Goal: Task Accomplishment & Management: Complete application form

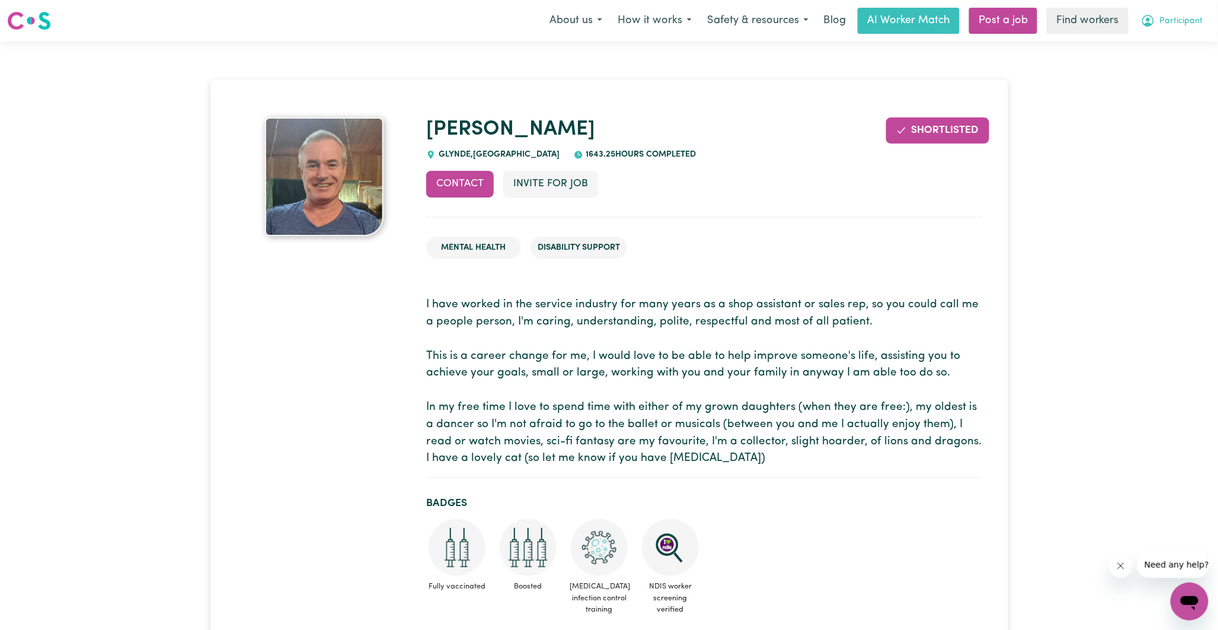
click at [1156, 20] on button "Participant" at bounding box center [1172, 20] width 78 height 25
click at [1158, 44] on link "My Dashboard" at bounding box center [1164, 46] width 94 height 23
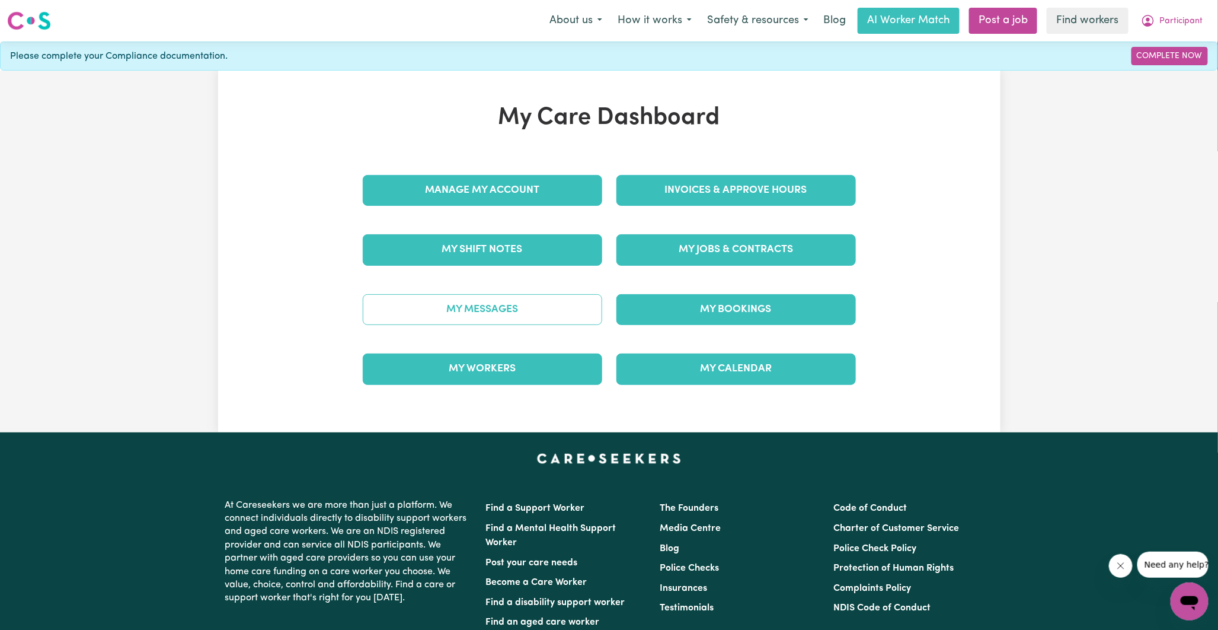
click at [500, 317] on link "My Messages" at bounding box center [482, 309] width 239 height 31
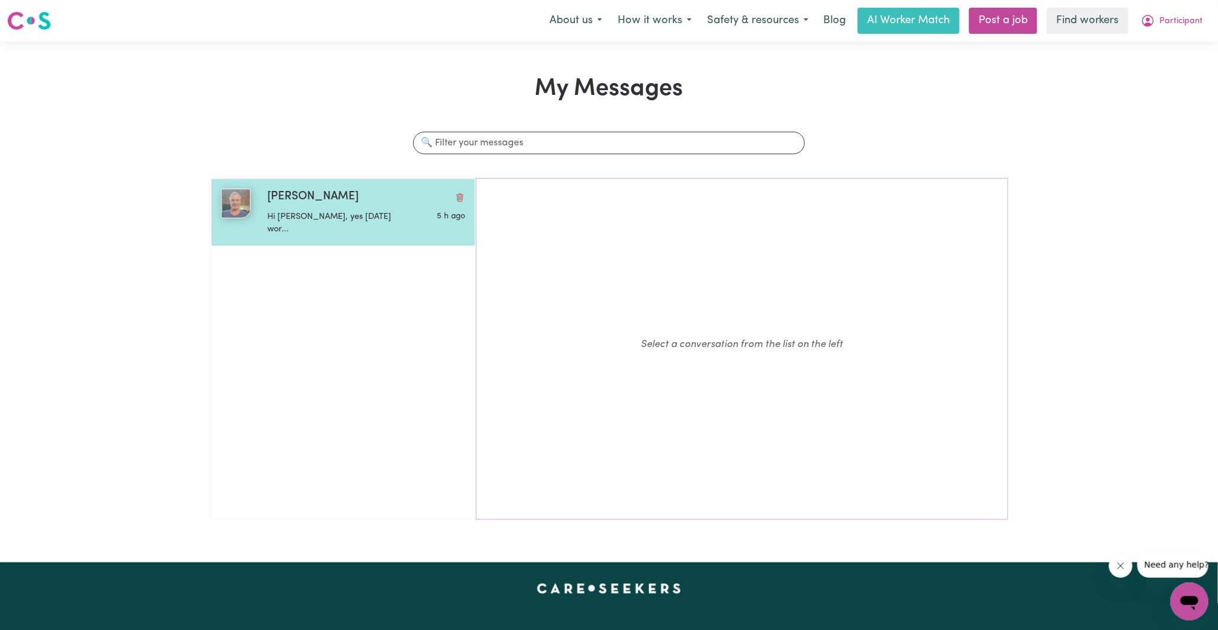
click at [299, 208] on div "Hi [PERSON_NAME], yes [DATE] wor..." at bounding box center [333, 221] width 132 height 30
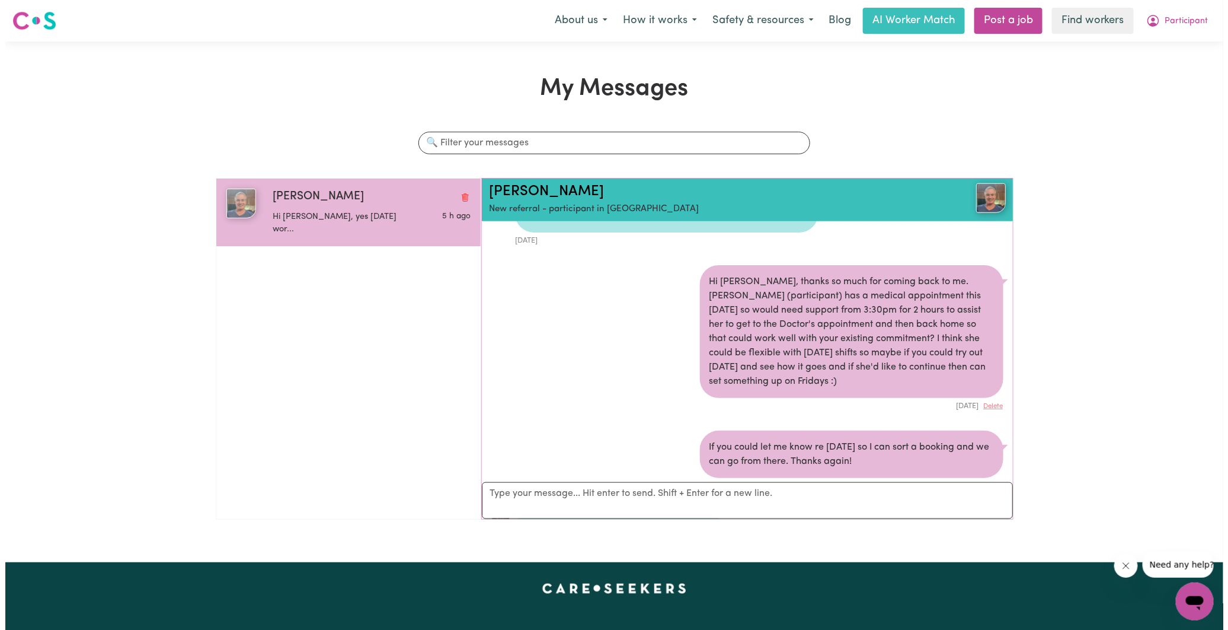
scroll to position [605, 0]
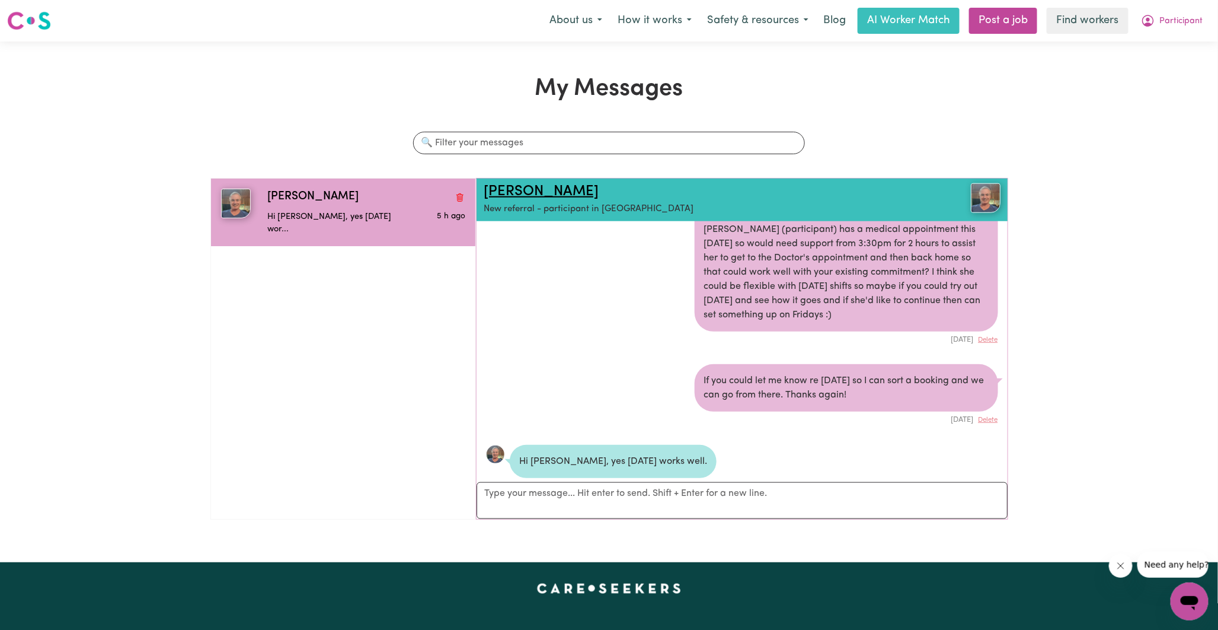
click at [507, 196] on link "[PERSON_NAME]" at bounding box center [541, 191] width 115 height 14
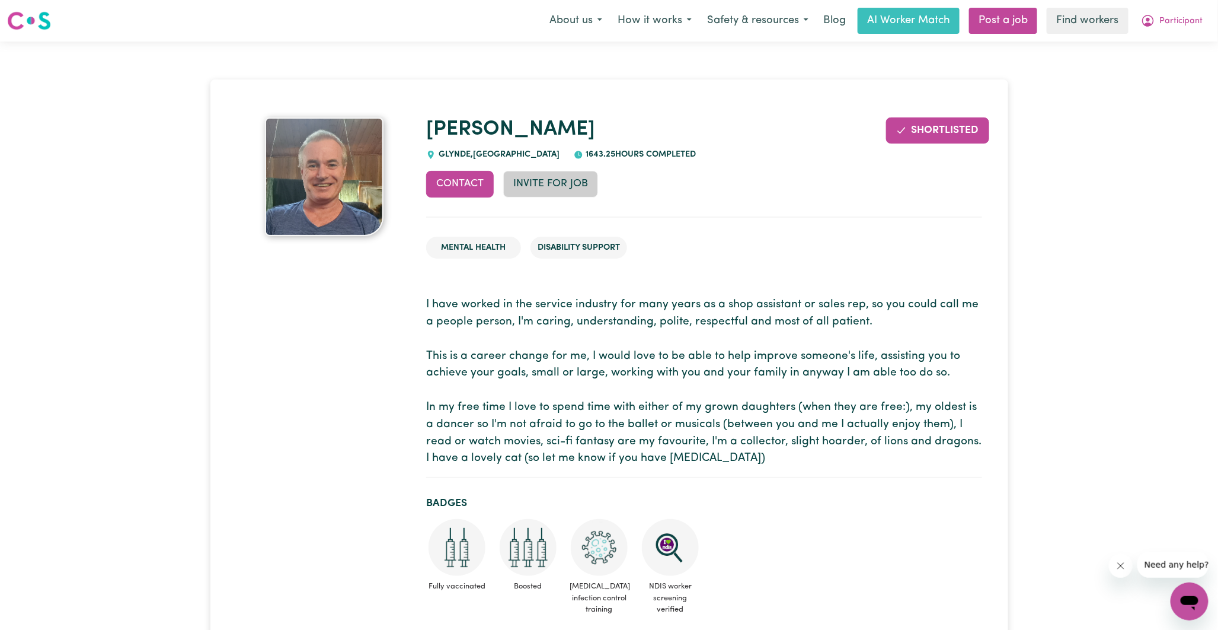
click at [544, 184] on button "Invite for Job" at bounding box center [550, 184] width 95 height 26
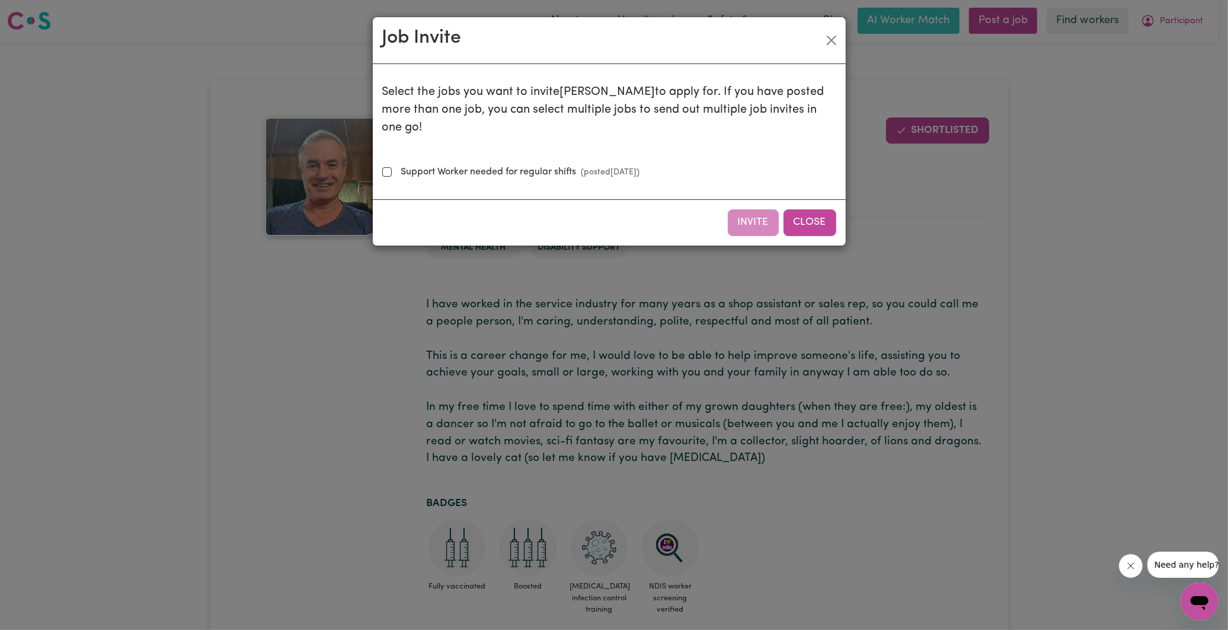
click at [814, 209] on button "Close" at bounding box center [810, 222] width 53 height 26
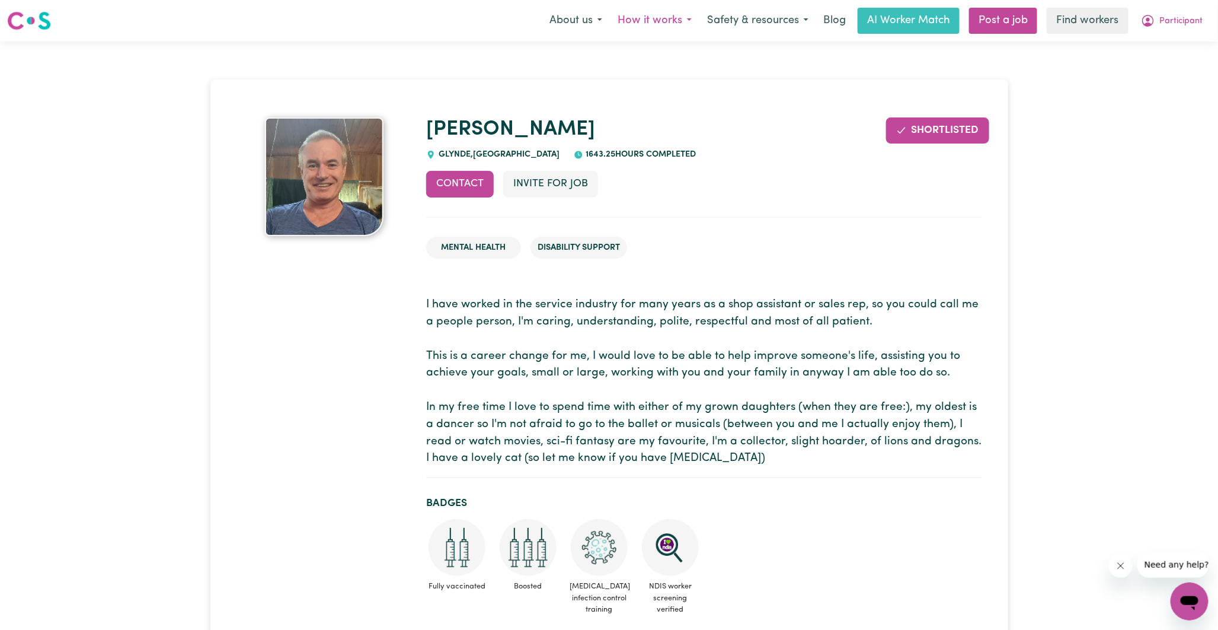
click at [686, 22] on button "How it works" at bounding box center [655, 20] width 90 height 25
click at [765, 122] on h1 "[PERSON_NAME]" at bounding box center [704, 129] width 556 height 25
click at [997, 20] on link "Post a job" at bounding box center [1003, 21] width 68 height 26
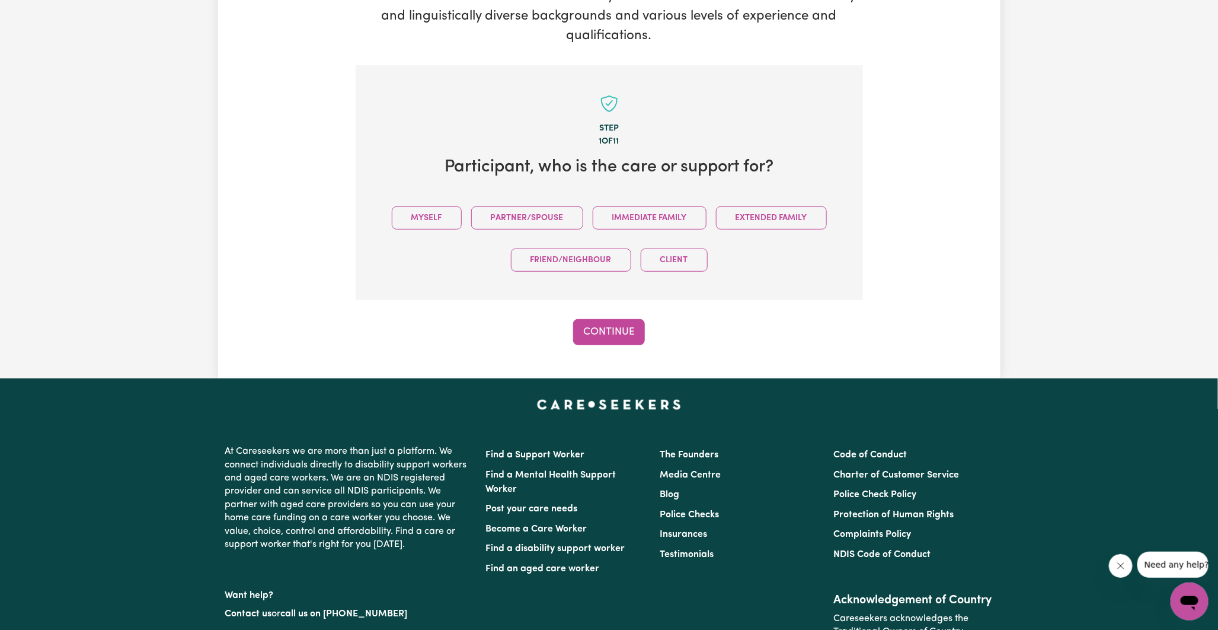
scroll to position [259, 0]
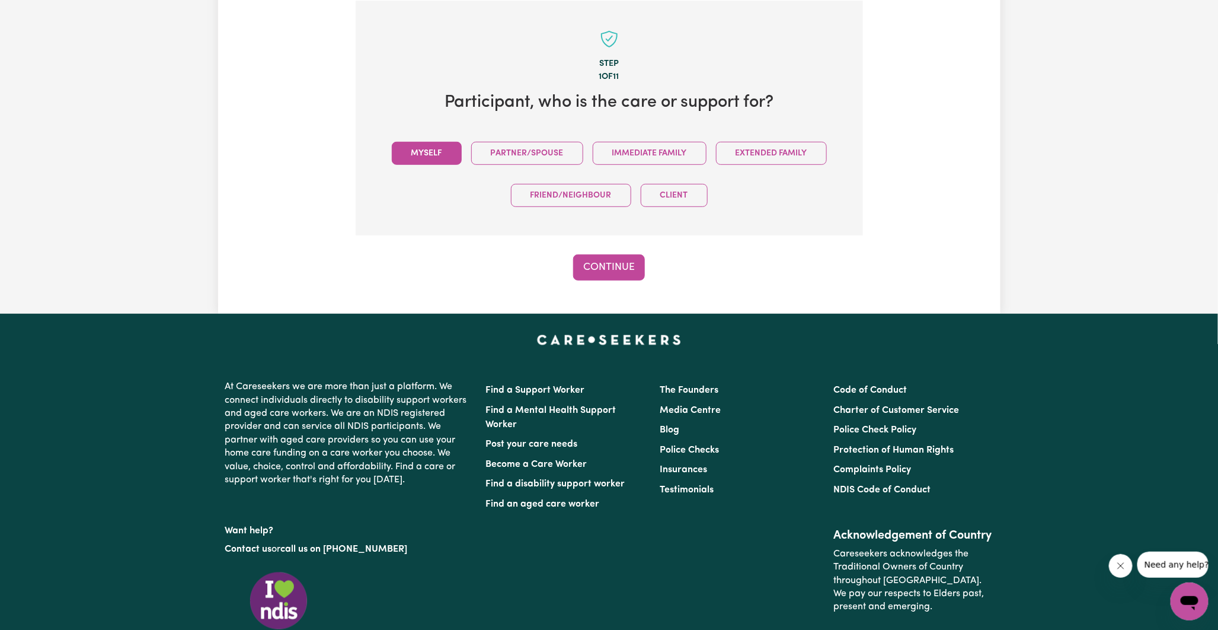
click at [439, 155] on button "Myself" at bounding box center [427, 153] width 70 height 23
click at [616, 263] on button "Continue" at bounding box center [609, 267] width 72 height 26
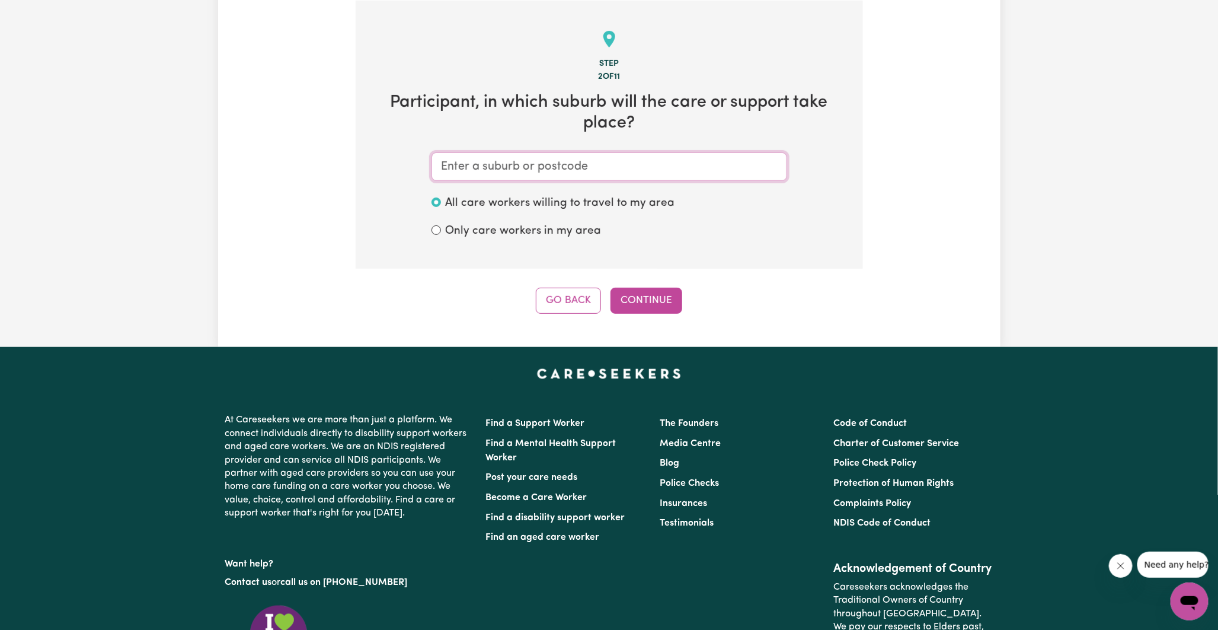
click at [579, 168] on input "text" at bounding box center [610, 166] width 356 height 28
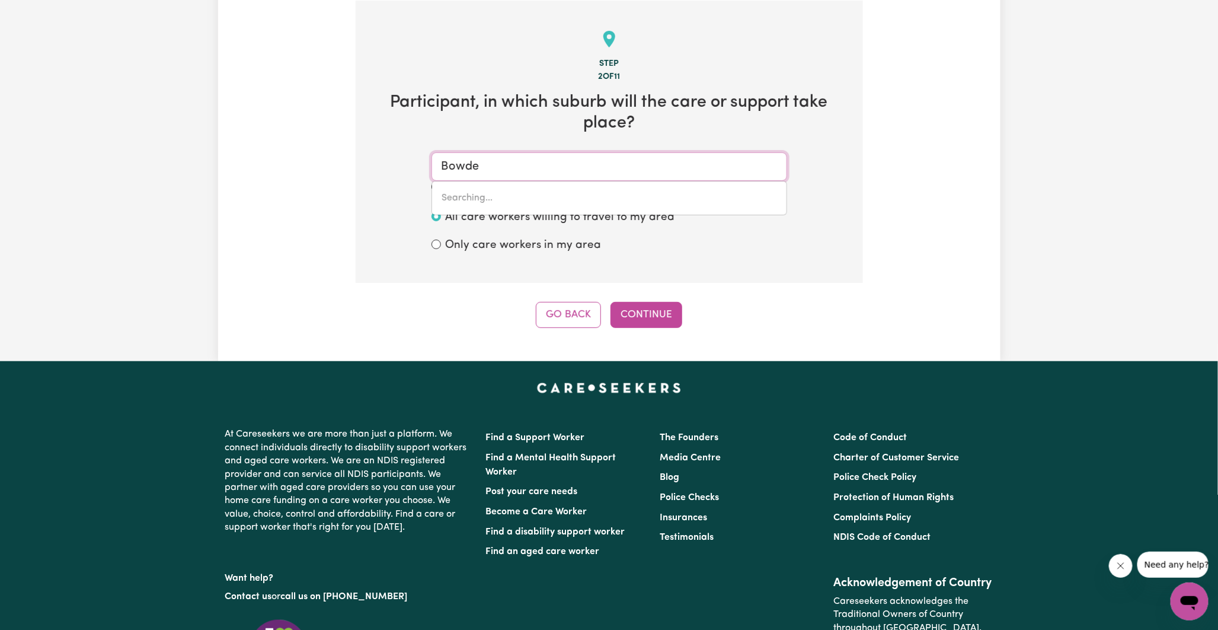
type input "[PERSON_NAME]"
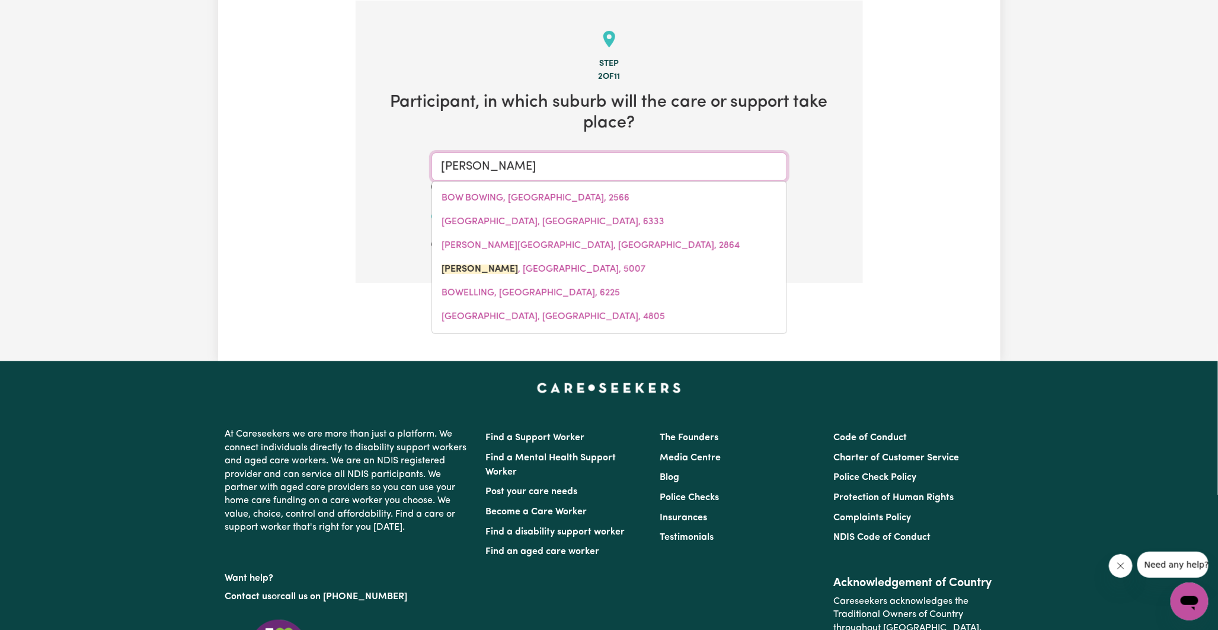
type input "[GEOGRAPHIC_DATA], [GEOGRAPHIC_DATA], 5007"
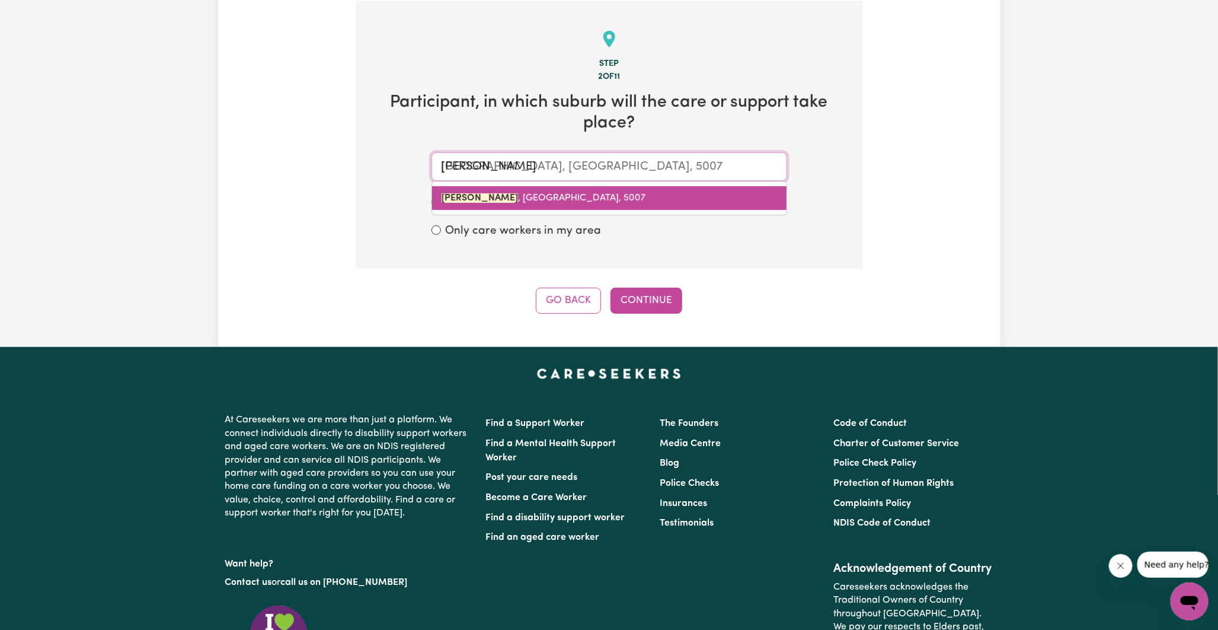
click at [526, 194] on span "[GEOGRAPHIC_DATA] , [GEOGRAPHIC_DATA], 5007" at bounding box center [544, 197] width 204 height 9
type input "[GEOGRAPHIC_DATA], [GEOGRAPHIC_DATA], 5007"
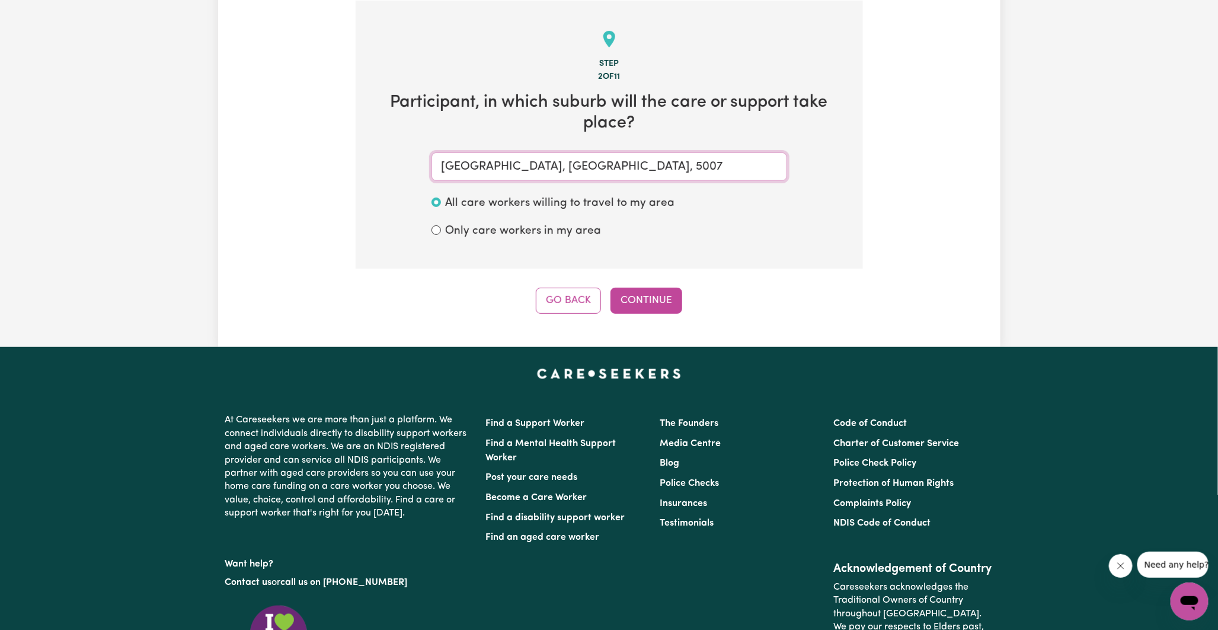
type input "[GEOGRAPHIC_DATA], [GEOGRAPHIC_DATA], 5007"
